Goal: Use online tool/utility: Utilize a website feature to perform a specific function

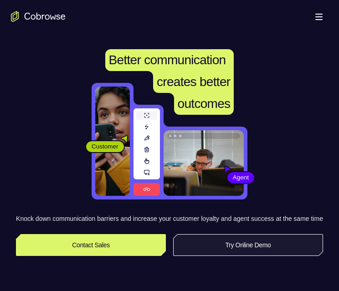
click at [246, 256] on link "Try Online Demo" at bounding box center [248, 245] width 150 height 22
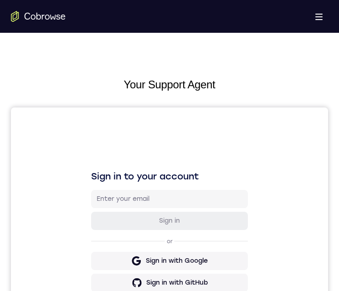
scroll to position [319, 0]
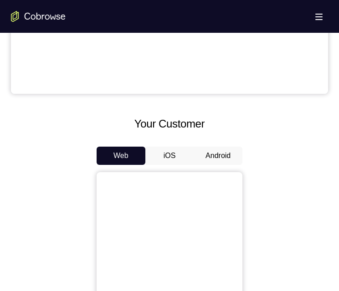
click at [206, 160] on button "Android" at bounding box center [218, 156] width 49 height 18
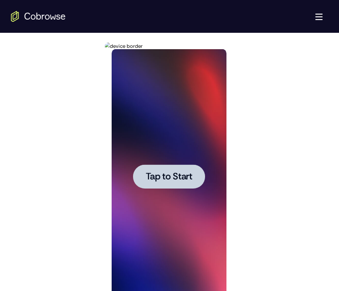
scroll to position [0, 0]
click at [175, 179] on span "Tap to Start" at bounding box center [168, 176] width 46 height 9
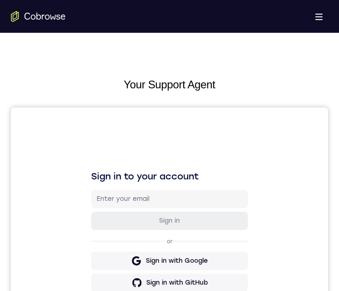
scroll to position [411, 0]
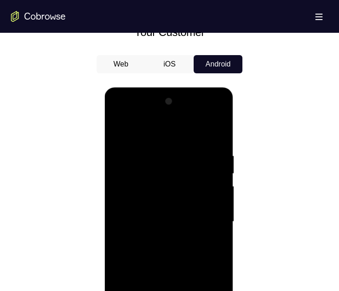
click at [169, 291] on div at bounding box center [168, 221] width 115 height 255
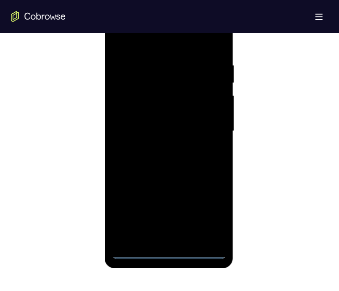
drag, startPoint x: 205, startPoint y: 209, endPoint x: 230, endPoint y: 79, distance: 132.7
click at [205, 209] on div at bounding box center [168, 131] width 115 height 255
click at [159, 45] on div at bounding box center [168, 131] width 115 height 255
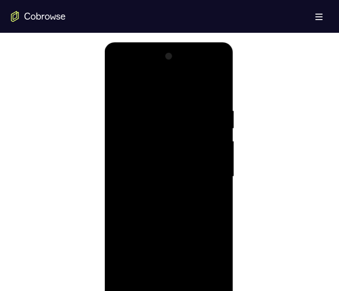
click at [217, 71] on div at bounding box center [168, 176] width 115 height 255
click at [183, 114] on div at bounding box center [168, 176] width 115 height 255
click at [159, 72] on div at bounding box center [168, 176] width 115 height 255
click at [136, 140] on div at bounding box center [168, 176] width 115 height 255
click at [162, 193] on div at bounding box center [168, 176] width 115 height 255
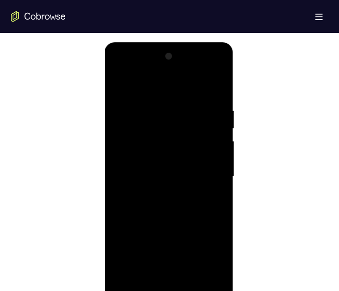
click at [160, 170] on div at bounding box center [168, 176] width 115 height 255
click at [162, 163] on div at bounding box center [168, 176] width 115 height 255
click at [165, 175] on div at bounding box center [168, 176] width 115 height 255
click at [168, 207] on div at bounding box center [168, 176] width 115 height 255
click at [191, 201] on div at bounding box center [168, 176] width 115 height 255
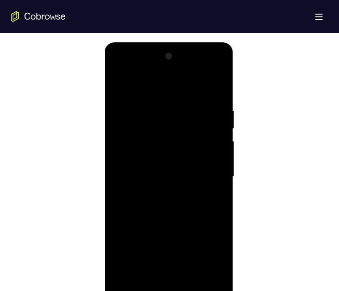
click at [215, 187] on div at bounding box center [168, 176] width 115 height 255
click at [187, 212] on div at bounding box center [168, 176] width 115 height 255
click at [192, 282] on div at bounding box center [168, 176] width 115 height 255
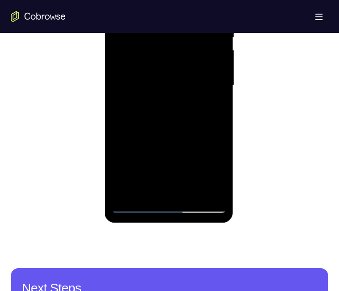
click at [169, 135] on div at bounding box center [168, 85] width 115 height 255
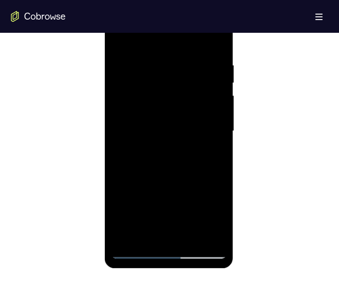
click at [135, 249] on div at bounding box center [168, 131] width 115 height 255
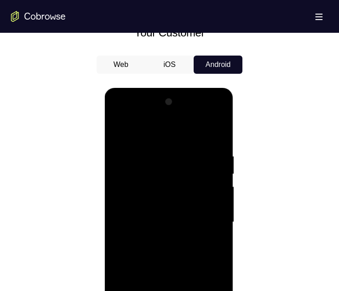
click at [118, 129] on div at bounding box center [168, 222] width 115 height 255
click at [218, 129] on div at bounding box center [168, 222] width 115 height 255
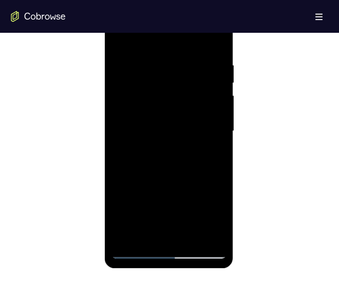
click at [212, 240] on div at bounding box center [168, 131] width 115 height 255
drag, startPoint x: 163, startPoint y: 113, endPoint x: 175, endPoint y: 188, distance: 76.3
click at [178, 205] on div at bounding box center [168, 131] width 115 height 255
drag, startPoint x: 184, startPoint y: 71, endPoint x: 188, endPoint y: 122, distance: 51.2
click at [190, 122] on div at bounding box center [168, 131] width 115 height 255
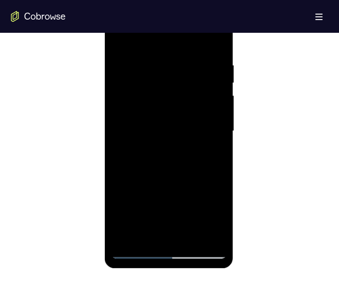
scroll to position [365, 0]
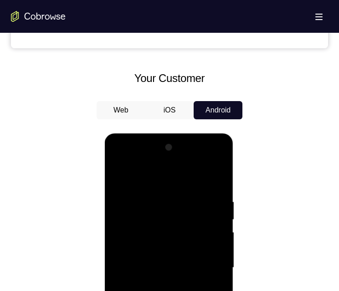
drag, startPoint x: 160, startPoint y: 175, endPoint x: 154, endPoint y: 266, distance: 91.4
click at [160, 270] on div at bounding box center [168, 267] width 115 height 255
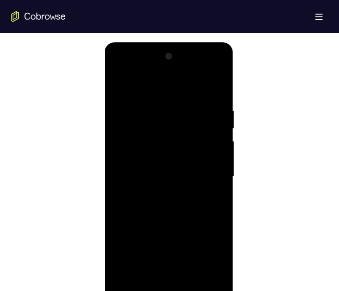
click at [220, 273] on div at bounding box center [168, 176] width 115 height 255
click at [121, 169] on div at bounding box center [168, 176] width 115 height 255
click at [196, 155] on div at bounding box center [168, 176] width 115 height 255
click at [123, 285] on div at bounding box center [168, 176] width 115 height 255
click at [160, 109] on div at bounding box center [168, 176] width 115 height 255
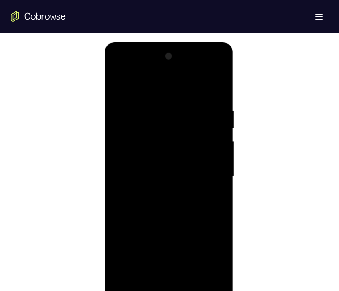
click at [212, 186] on div at bounding box center [168, 176] width 115 height 255
click at [206, 279] on div at bounding box center [168, 176] width 115 height 255
click at [217, 230] on div at bounding box center [168, 176] width 115 height 255
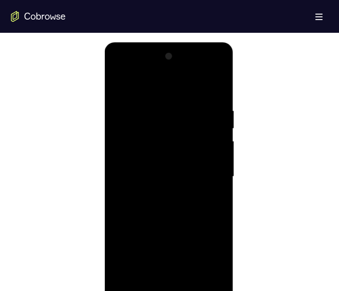
click at [217, 230] on div at bounding box center [168, 176] width 115 height 255
click at [214, 88] on div at bounding box center [168, 176] width 115 height 255
drag, startPoint x: 174, startPoint y: 179, endPoint x: 169, endPoint y: 236, distance: 56.7
click at [171, 236] on div at bounding box center [168, 176] width 115 height 255
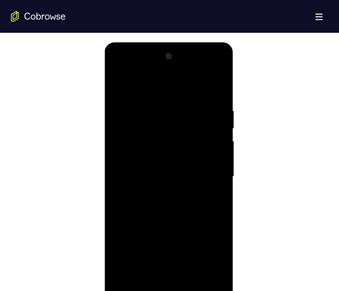
click at [160, 106] on div at bounding box center [168, 176] width 115 height 255
click at [210, 205] on div at bounding box center [168, 176] width 115 height 255
click at [216, 86] on div at bounding box center [168, 176] width 115 height 255
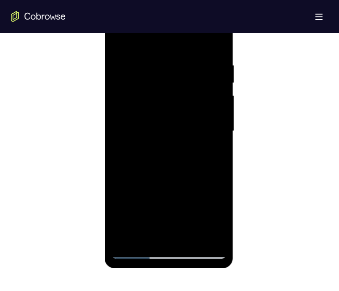
drag, startPoint x: 173, startPoint y: 159, endPoint x: 173, endPoint y: 172, distance: 13.2
click at [173, 172] on div at bounding box center [168, 131] width 115 height 255
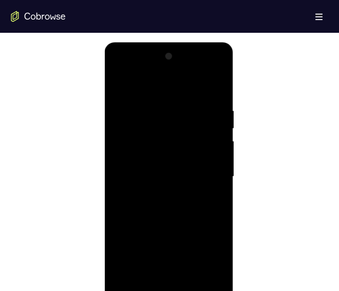
drag, startPoint x: 209, startPoint y: 102, endPoint x: 140, endPoint y: 109, distance: 69.2
click at [146, 112] on div at bounding box center [168, 176] width 115 height 255
